Goal: Task Accomplishment & Management: Use online tool/utility

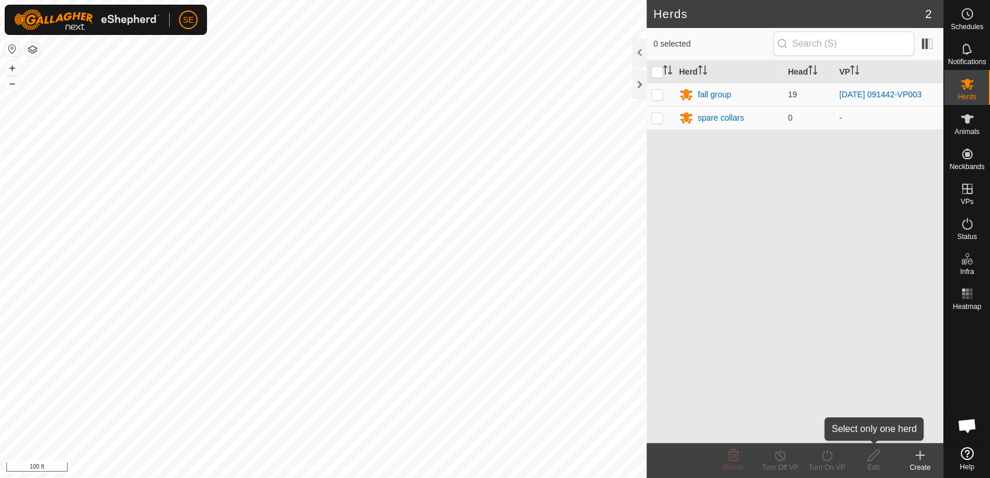
scroll to position [934, 0]
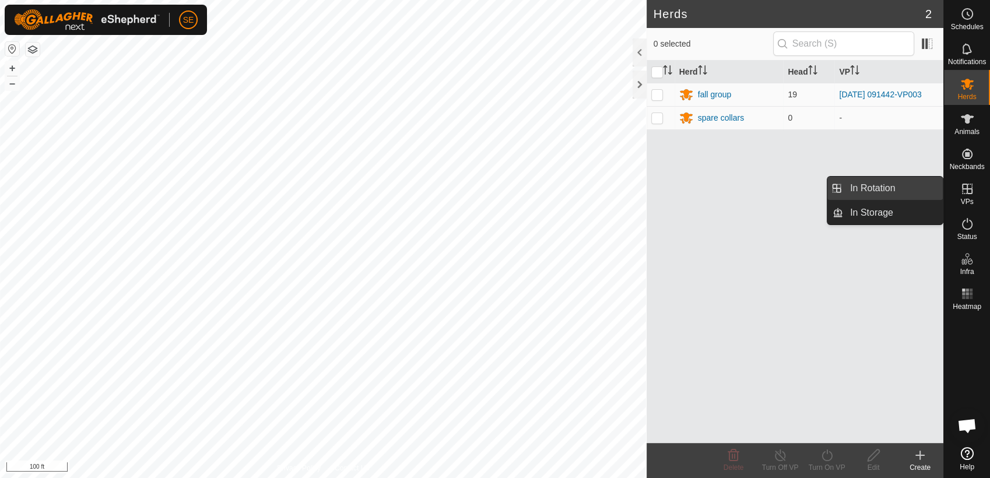
click at [886, 192] on link "In Rotation" at bounding box center [893, 188] width 100 height 23
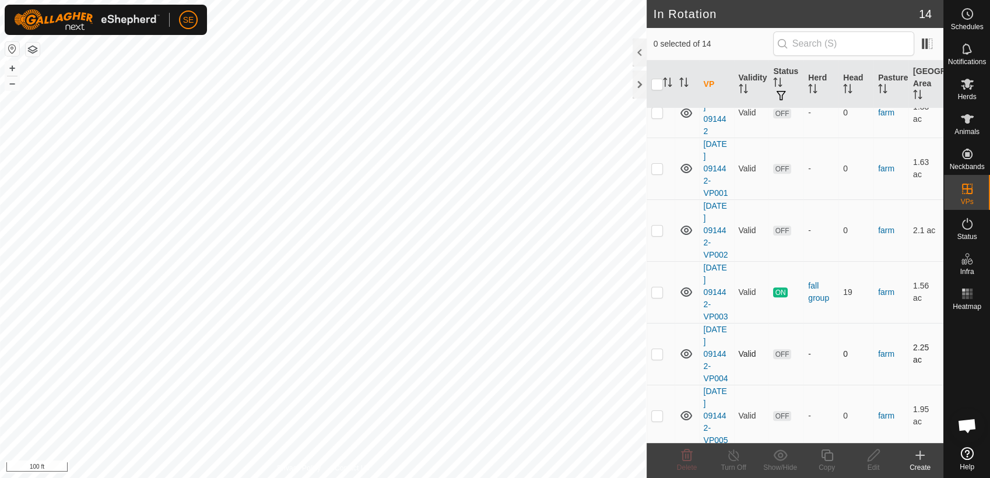
scroll to position [527, 0]
click at [658, 413] on p-checkbox at bounding box center [657, 413] width 12 height 9
click at [658, 409] on p-checkbox at bounding box center [657, 413] width 12 height 9
checkbox input "false"
click at [657, 290] on p-checkbox at bounding box center [657, 290] width 12 height 9
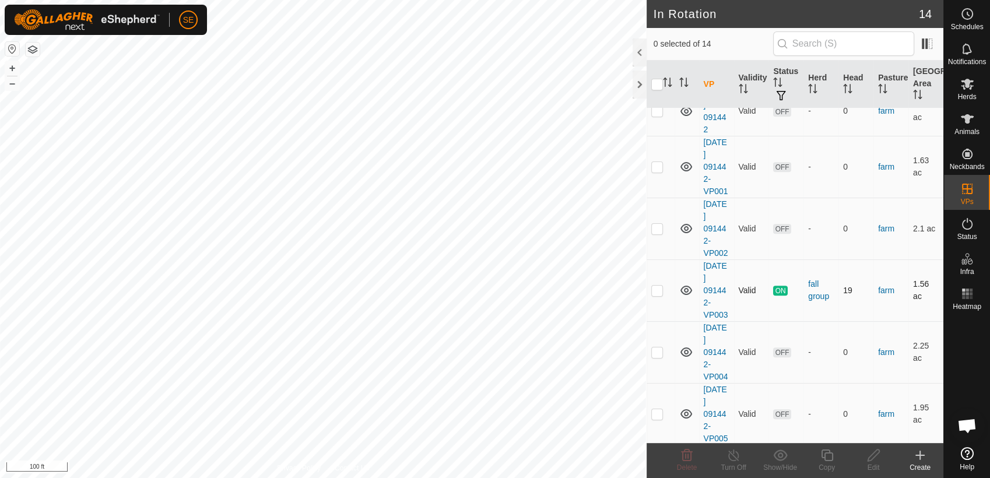
checkbox input "true"
click at [658, 350] on p-checkbox at bounding box center [657, 351] width 12 height 9
checkbox input "true"
click at [658, 415] on p-checkbox at bounding box center [657, 413] width 12 height 9
checkbox input "true"
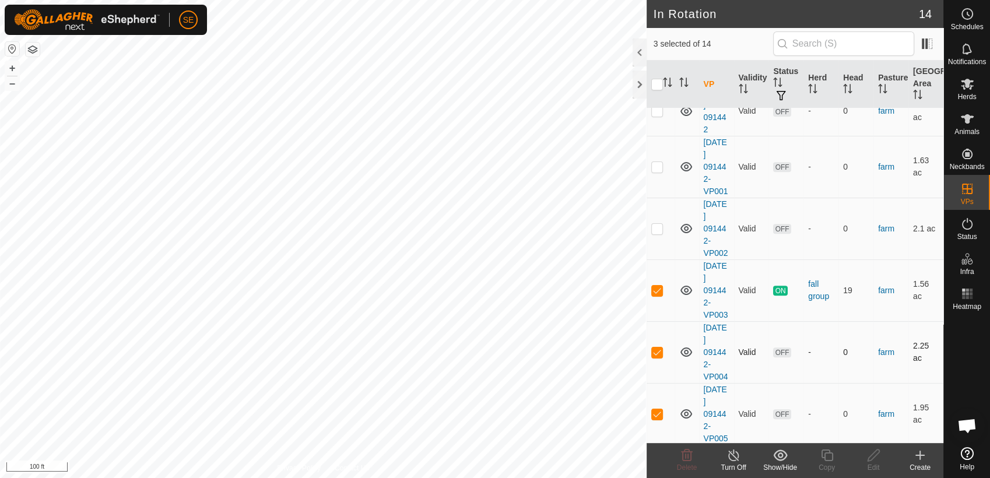
click at [658, 352] on p-checkbox at bounding box center [657, 351] width 12 height 9
checkbox input "false"
click at [655, 289] on p-checkbox at bounding box center [657, 290] width 12 height 9
checkbox input "false"
click at [653, 414] on p-checkbox at bounding box center [657, 413] width 12 height 9
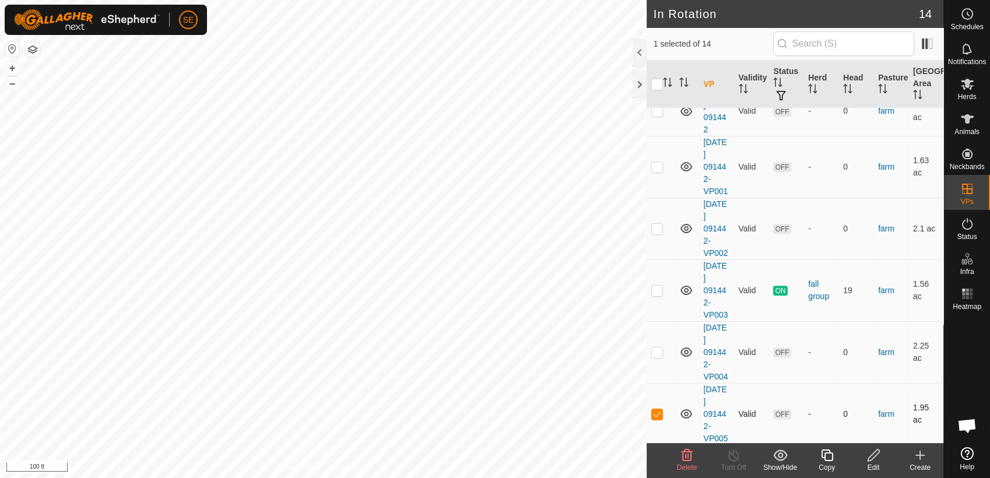
checkbox input "false"
click at [655, 347] on p-checkbox at bounding box center [657, 351] width 12 height 9
click at [656, 347] on p-checkbox at bounding box center [657, 351] width 12 height 9
checkbox input "false"
click at [659, 290] on p-checkbox at bounding box center [657, 290] width 12 height 9
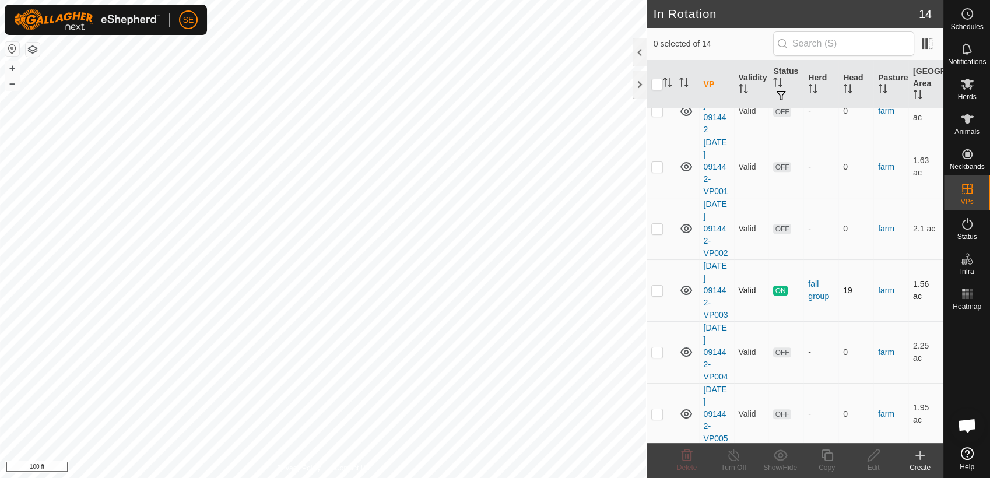
checkbox input "true"
click at [830, 457] on icon at bounding box center [827, 455] width 15 height 14
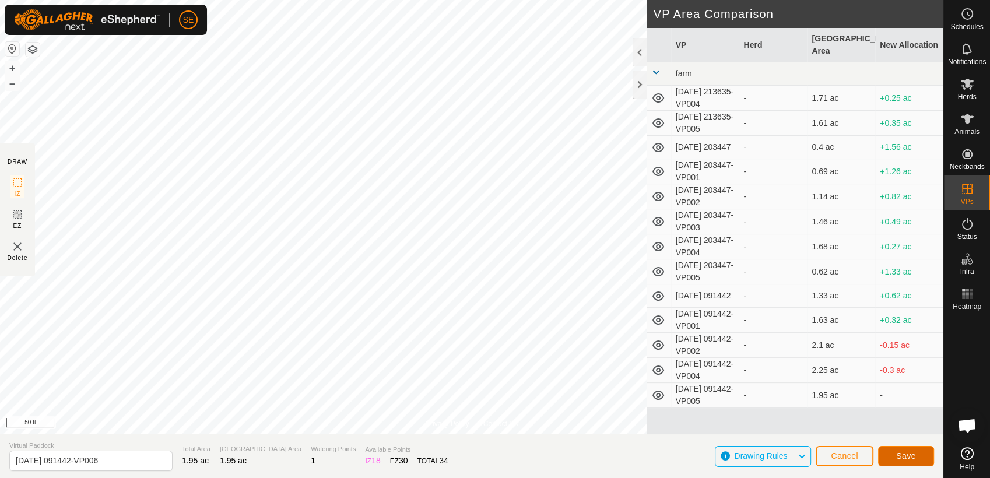
click at [912, 452] on span "Save" at bounding box center [906, 455] width 20 height 9
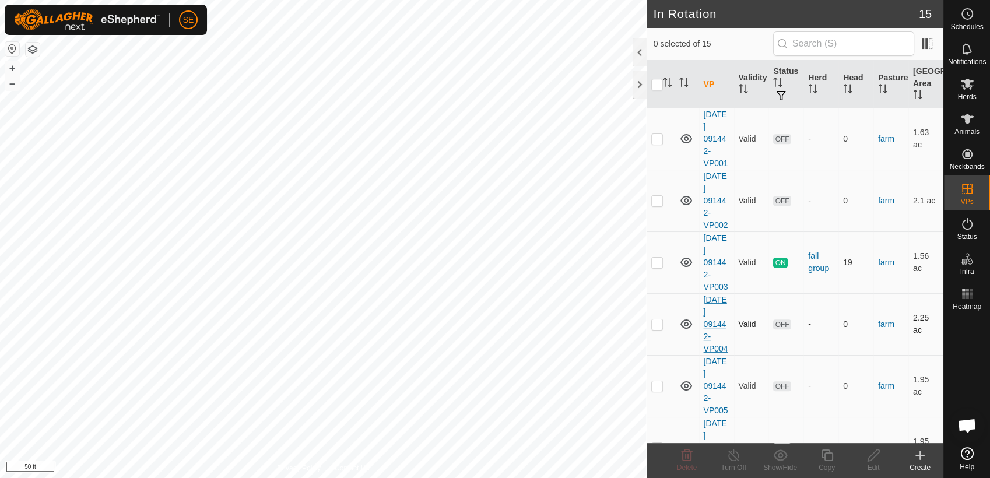
scroll to position [589, 0]
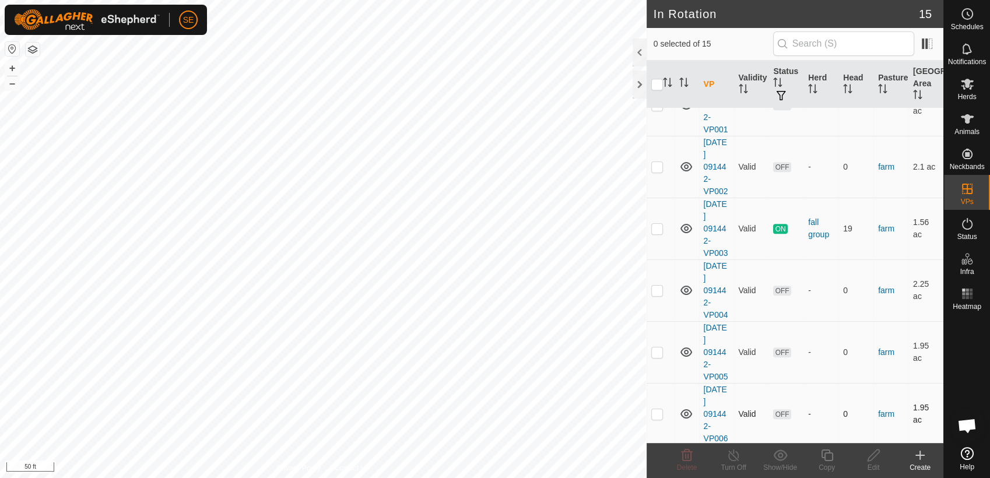
click at [653, 414] on p-checkbox at bounding box center [657, 413] width 12 height 9
checkbox input "true"
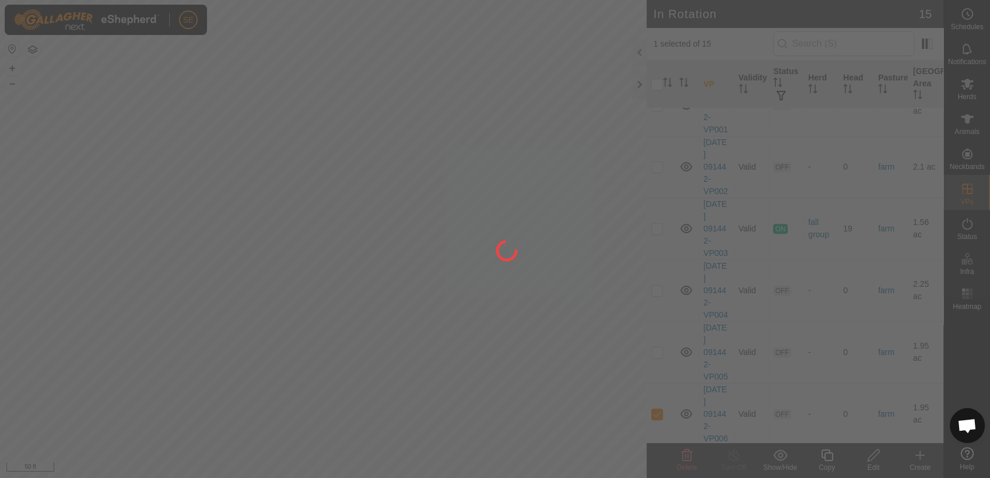
click at [971, 87] on div at bounding box center [495, 239] width 990 height 478
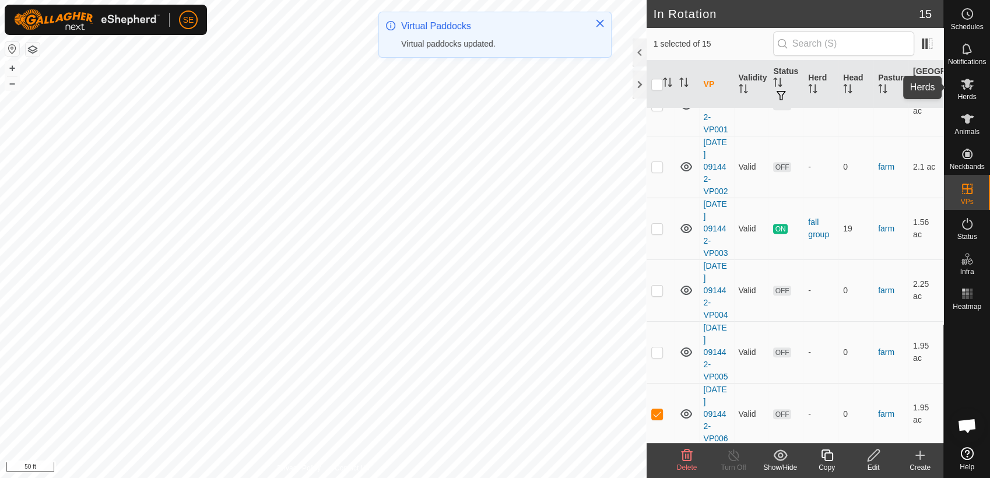
click at [970, 85] on icon at bounding box center [967, 84] width 13 height 11
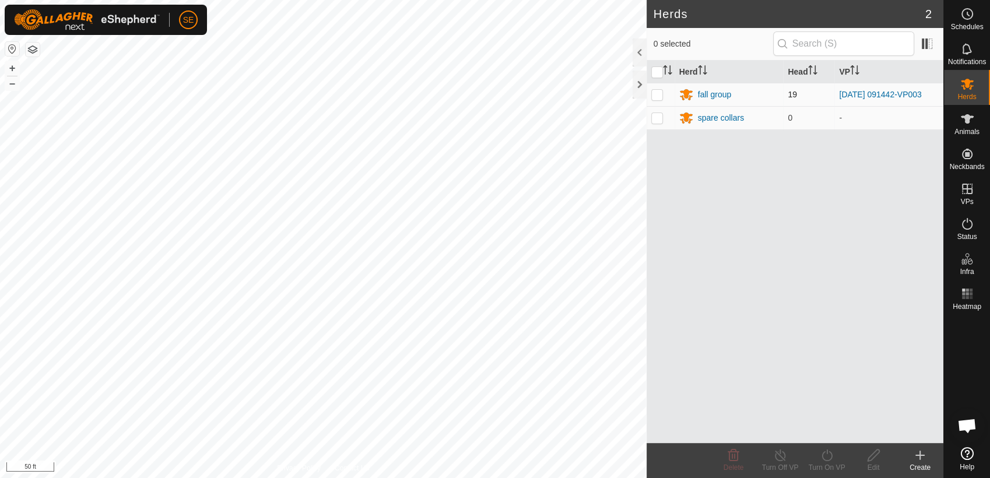
click at [659, 97] on p-checkbox at bounding box center [657, 94] width 12 height 9
checkbox input "true"
click at [831, 455] on icon at bounding box center [826, 455] width 10 height 12
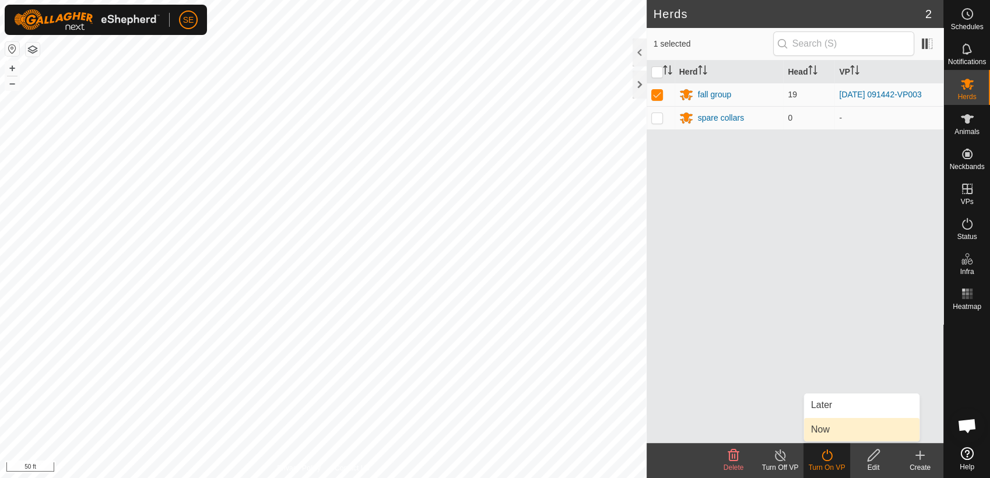
click at [830, 428] on link "Now" at bounding box center [861, 429] width 115 height 23
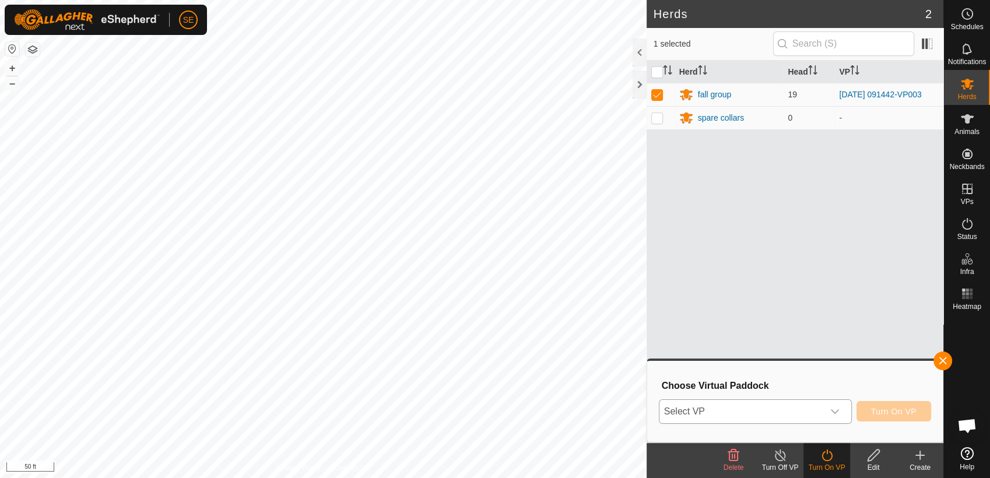
click at [821, 411] on span "Select VP" at bounding box center [741, 411] width 164 height 23
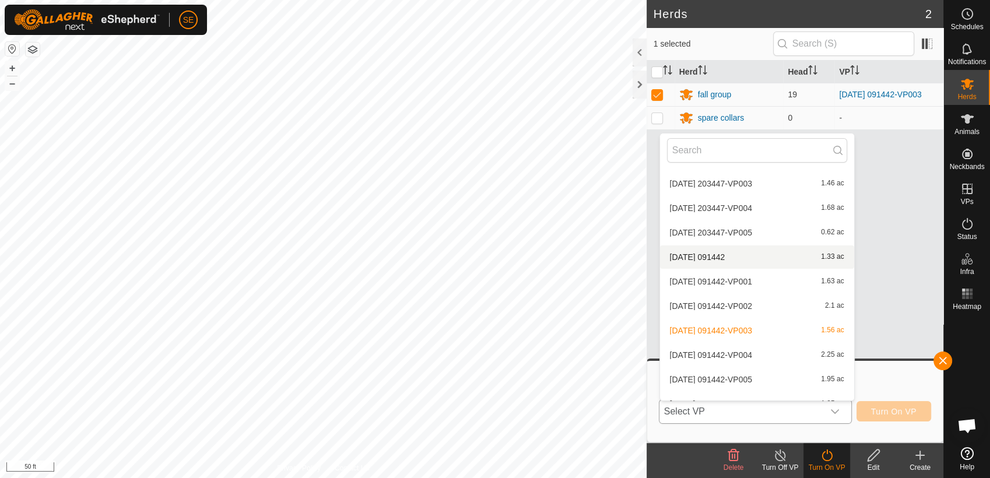
scroll to position [159, 0]
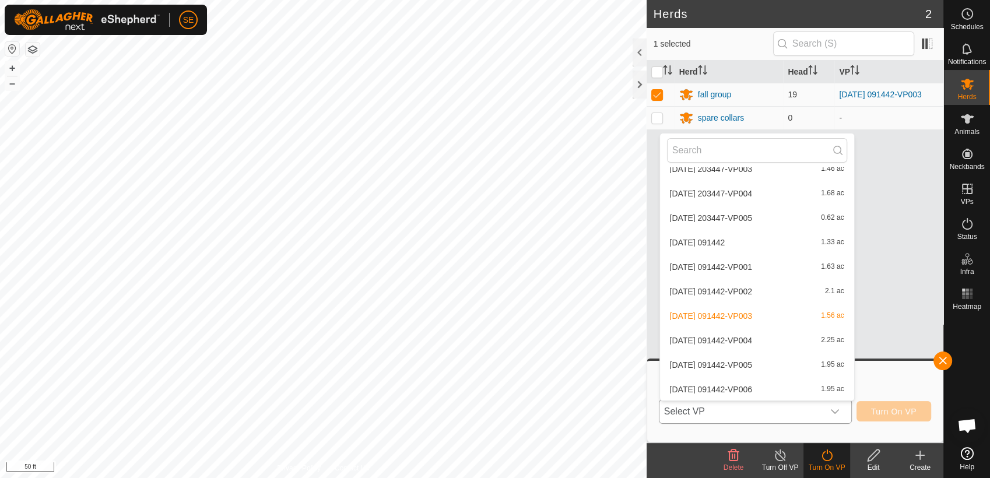
click at [781, 391] on li "[DATE] 091442-VP006 1.95 ac" at bounding box center [757, 389] width 194 height 23
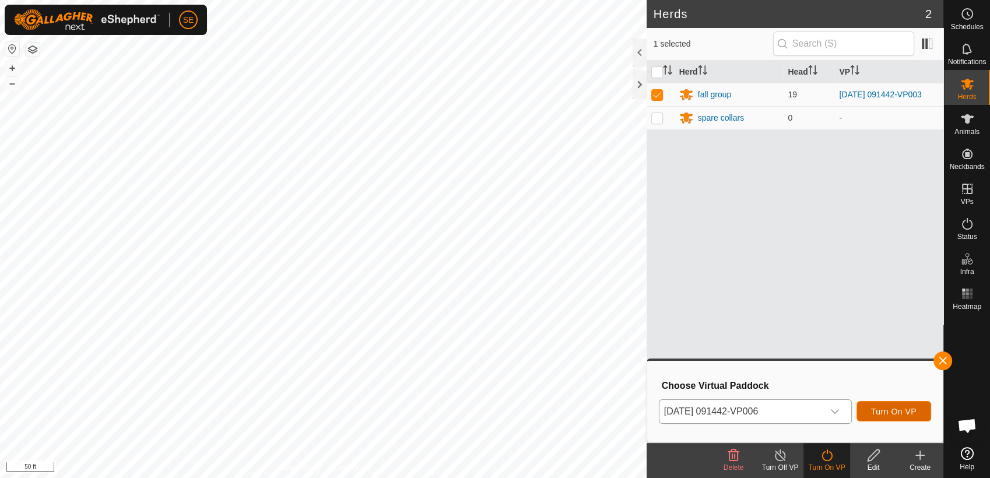
click at [877, 409] on span "Turn On VP" at bounding box center [893, 411] width 45 height 9
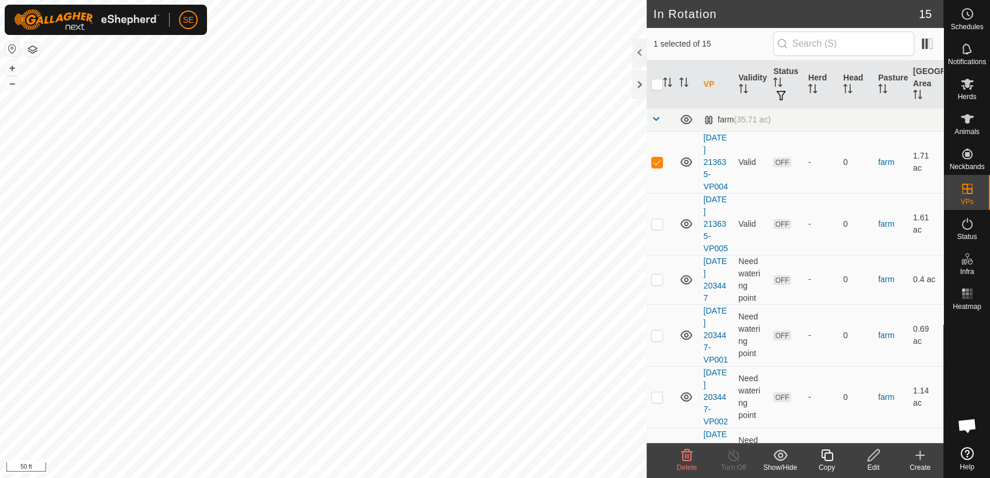
click at [686, 455] on icon at bounding box center [686, 455] width 11 height 12
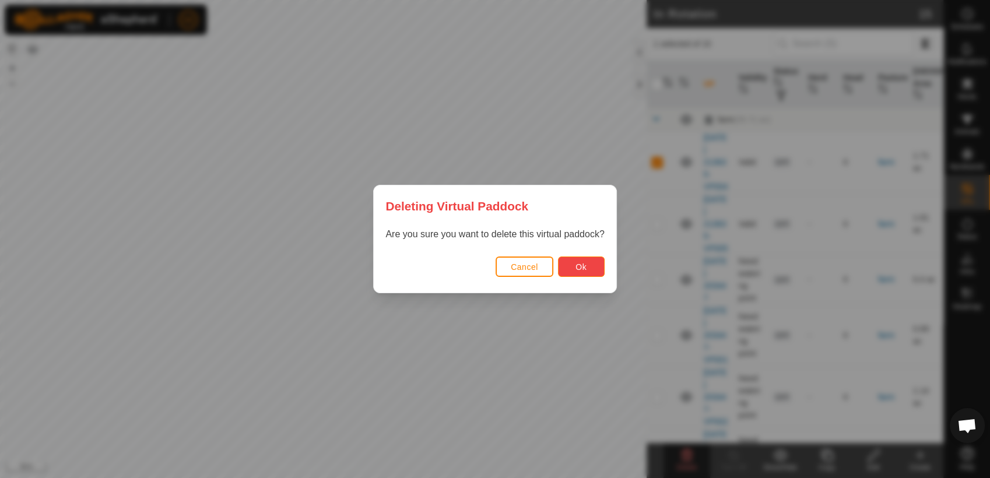
click at [566, 268] on button "Ok" at bounding box center [581, 266] width 47 height 20
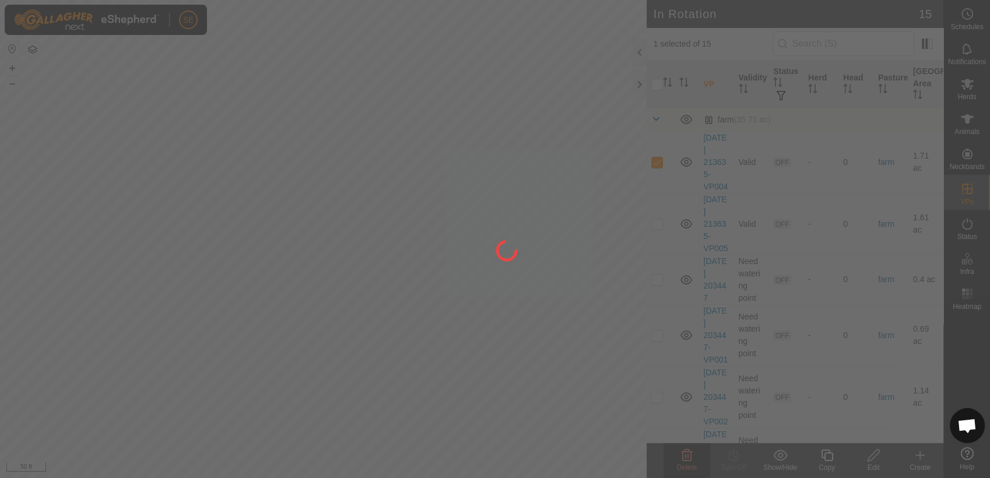
checkbox input "false"
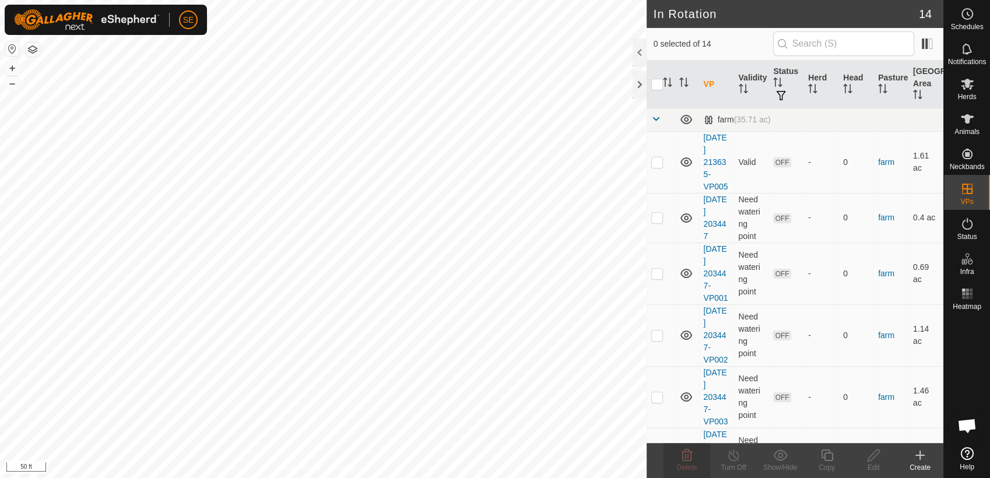
checkbox input "true"
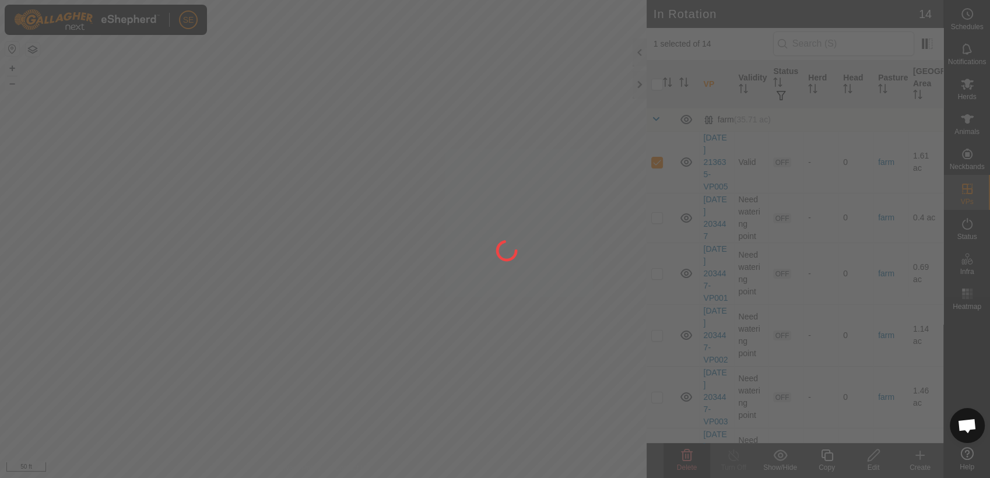
click at [686, 457] on div at bounding box center [495, 239] width 990 height 478
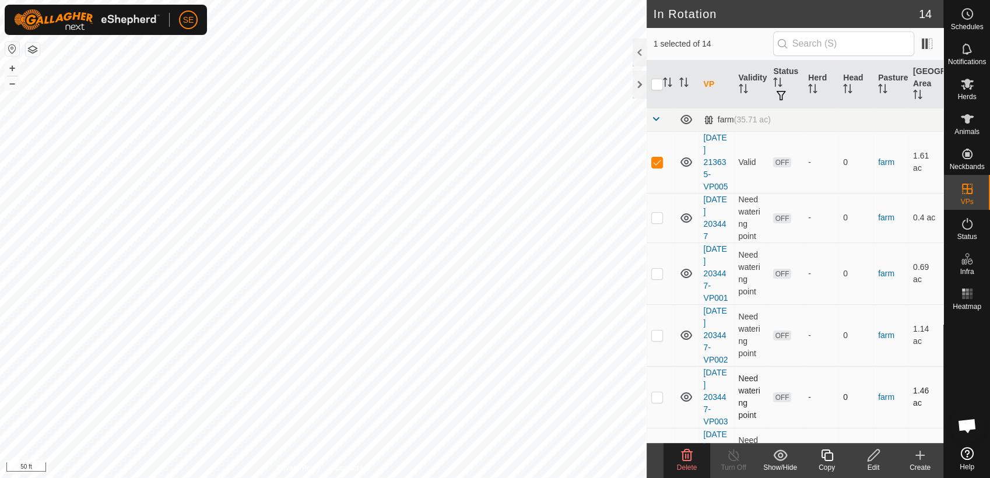
checkbox input "false"
click at [686, 454] on icon at bounding box center [687, 455] width 14 height 14
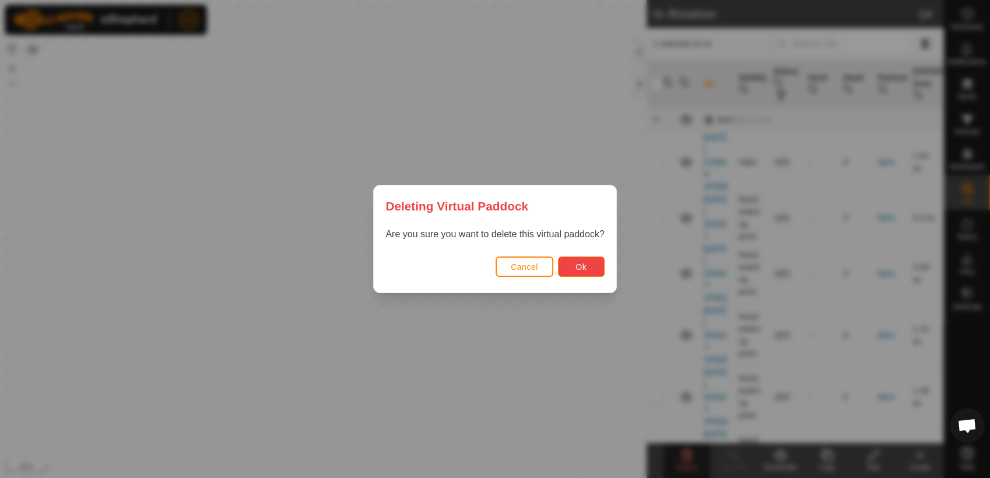
click at [577, 268] on span "Ok" at bounding box center [580, 266] width 11 height 9
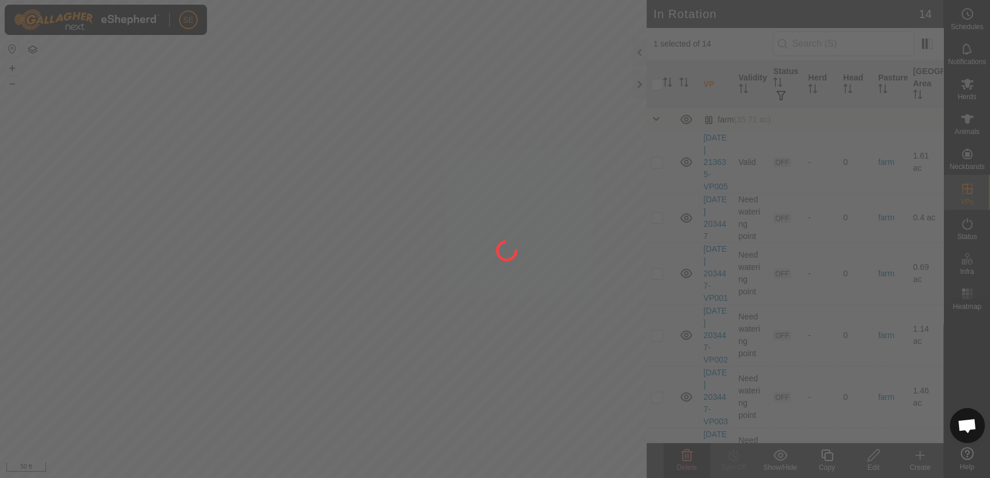
checkbox input "false"
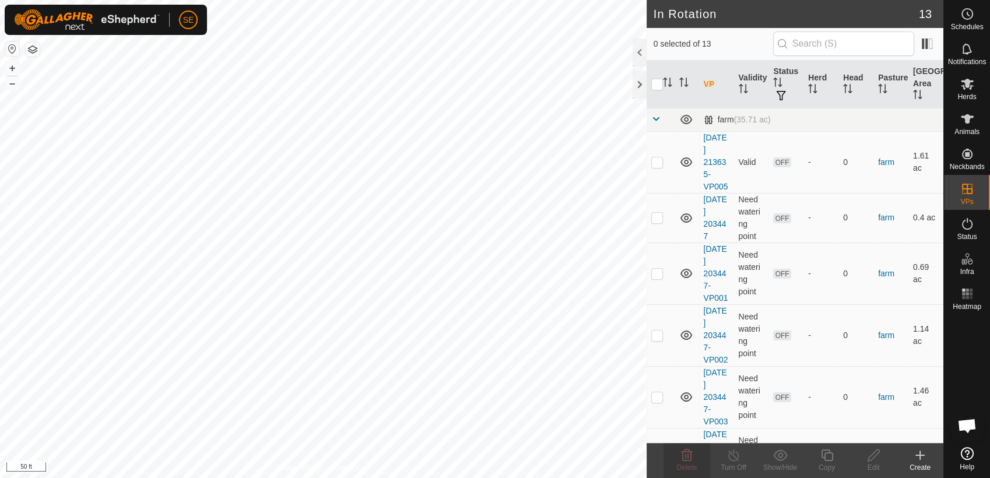
checkbox input "true"
click at [686, 459] on icon at bounding box center [687, 455] width 14 height 14
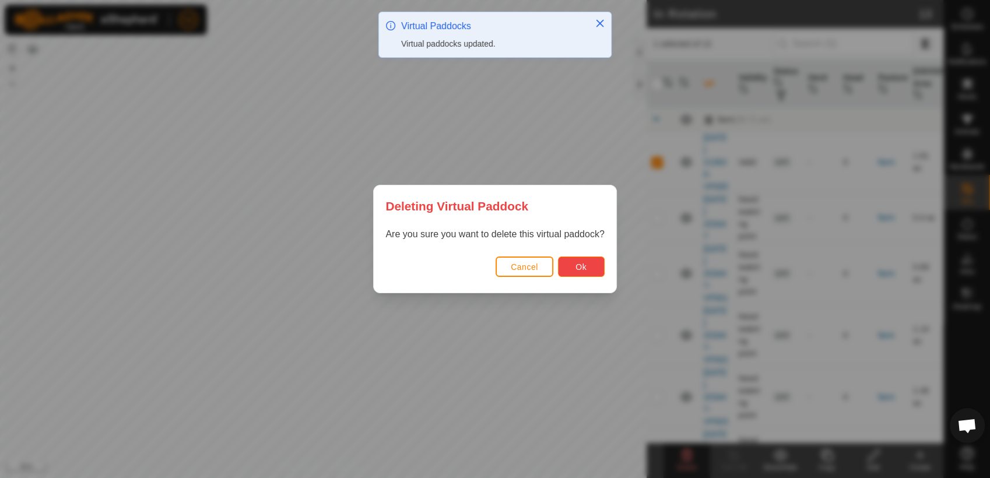
click at [574, 266] on button "Ok" at bounding box center [581, 266] width 47 height 20
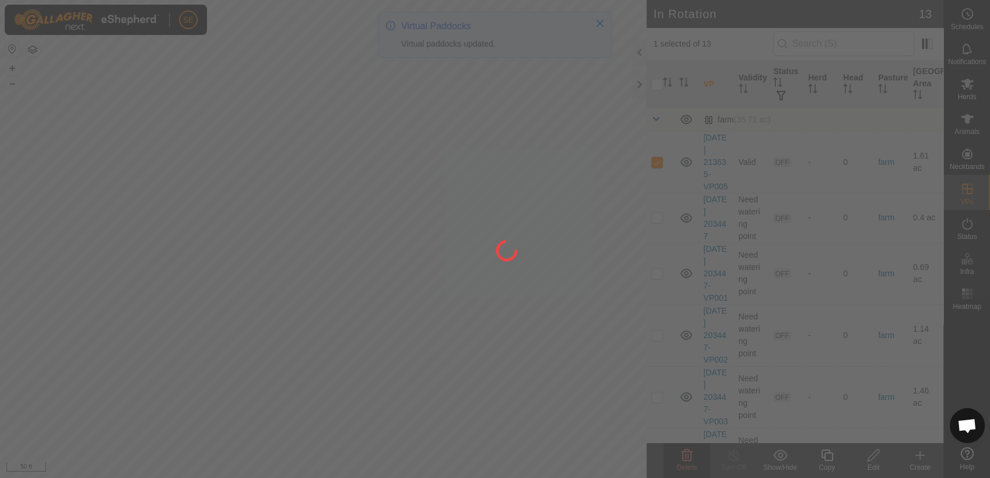
checkbox input "false"
